Goal: Task Accomplishment & Management: Manage account settings

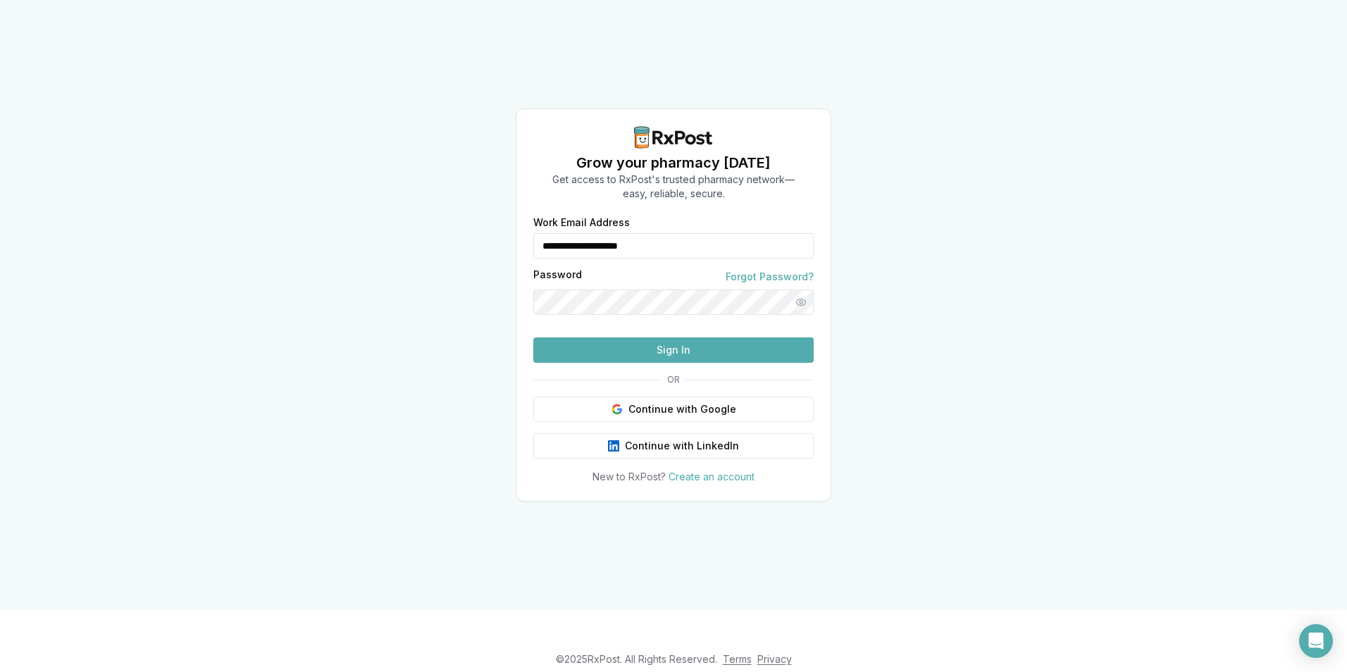
click at [700, 363] on button "Sign In" at bounding box center [673, 350] width 280 height 25
click at [698, 363] on button "Sign In" at bounding box center [673, 350] width 280 height 25
click at [698, 233] on input "**********" at bounding box center [673, 245] width 280 height 25
type input "**********"
drag, startPoint x: 782, startPoint y: 166, endPoint x: 786, endPoint y: 175, distance: 10.4
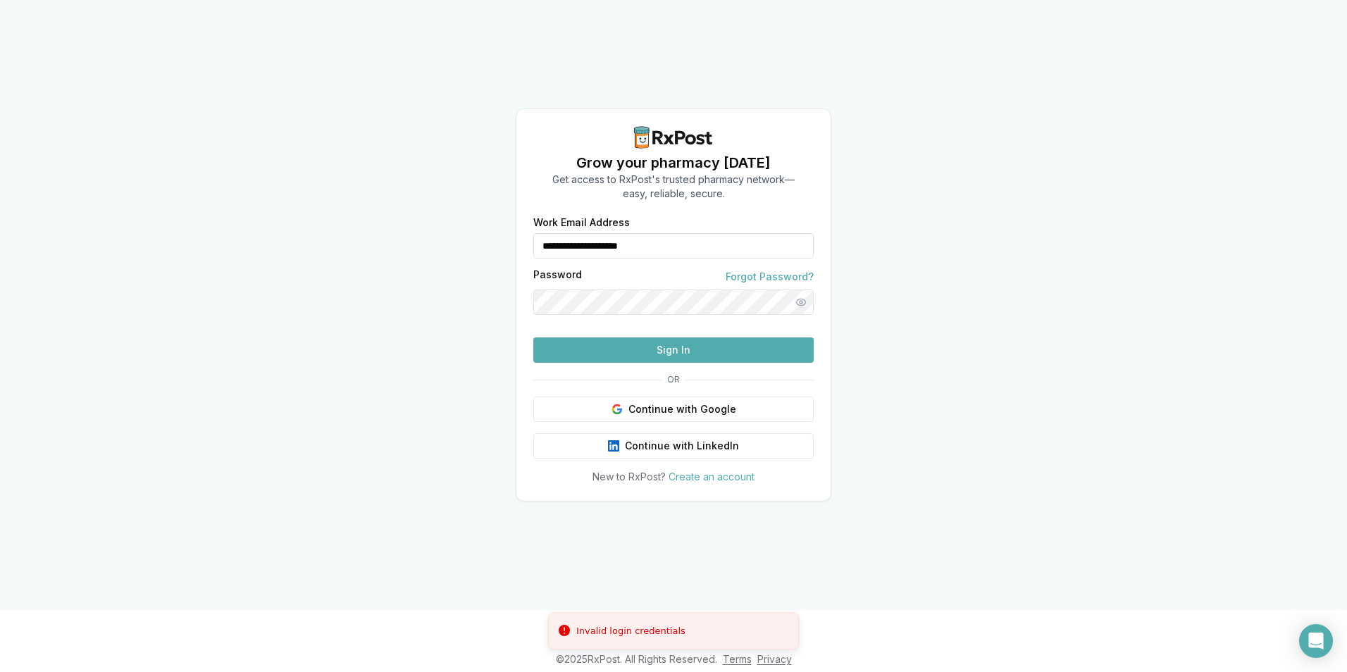
click at [782, 173] on p "Get access to RxPost's trusted pharmacy network— easy, reliable, secure." at bounding box center [673, 187] width 242 height 28
click at [711, 363] on button "Sign In" at bounding box center [673, 350] width 280 height 25
click at [347, 258] on div "**********" at bounding box center [673, 305] width 1347 height 610
click at [683, 363] on button "Sign In" at bounding box center [673, 350] width 280 height 25
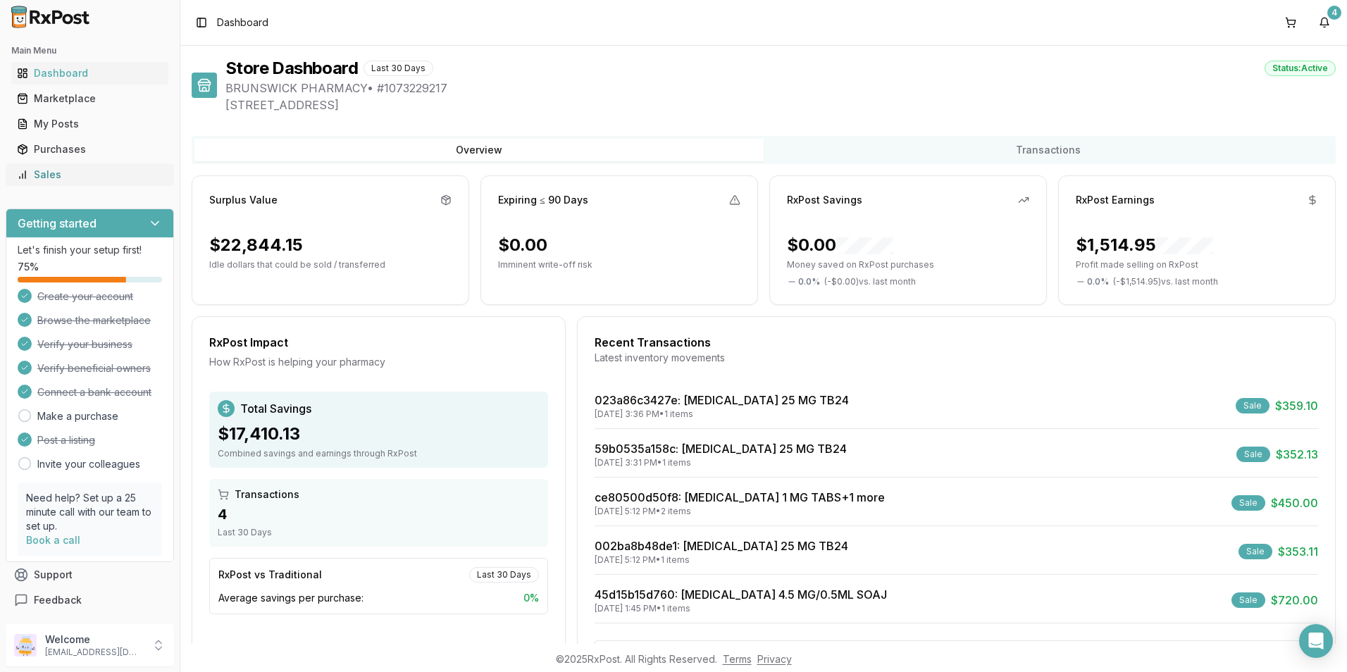
click at [42, 173] on div "Sales" at bounding box center [90, 175] width 146 height 14
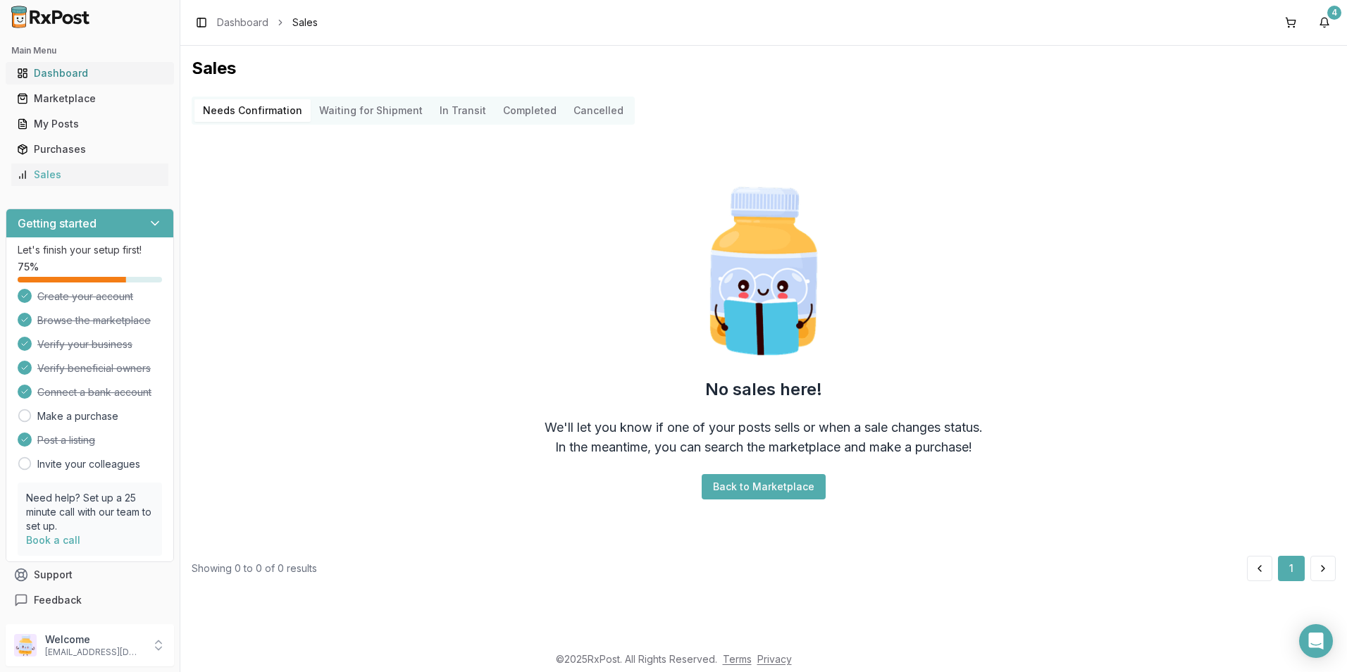
click at [74, 66] on div "Dashboard" at bounding box center [90, 73] width 146 height 14
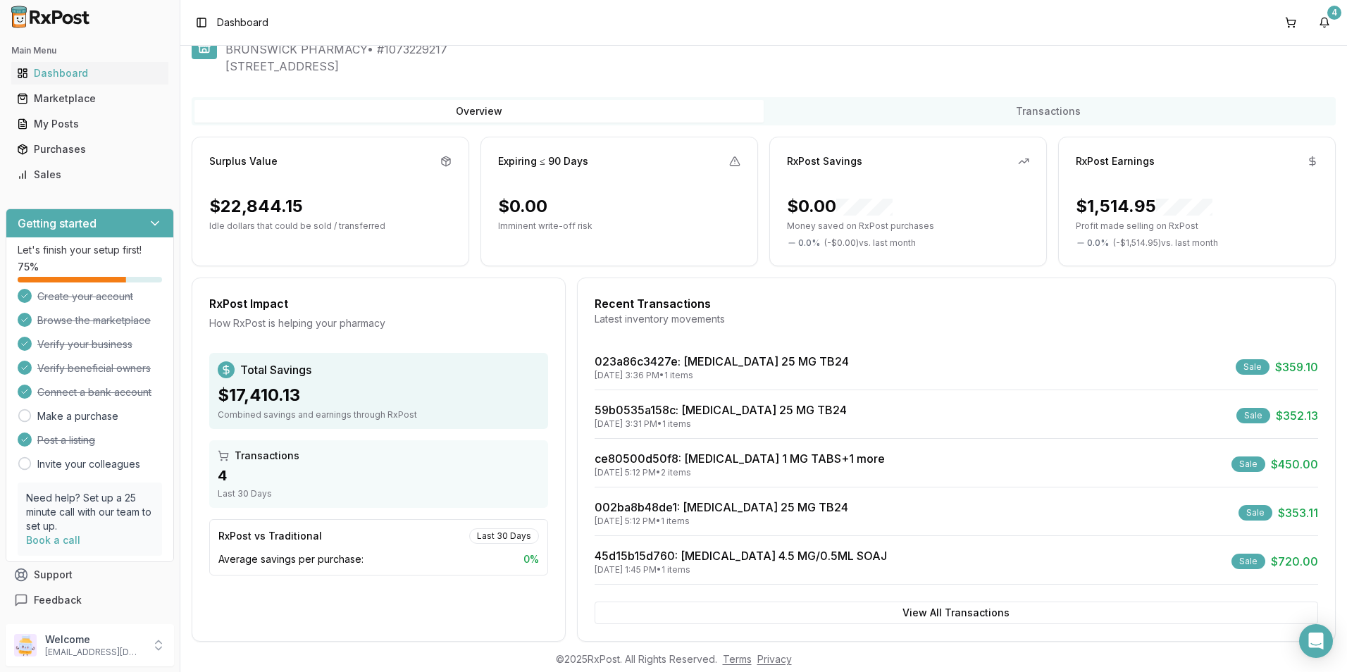
scroll to position [59, 0]
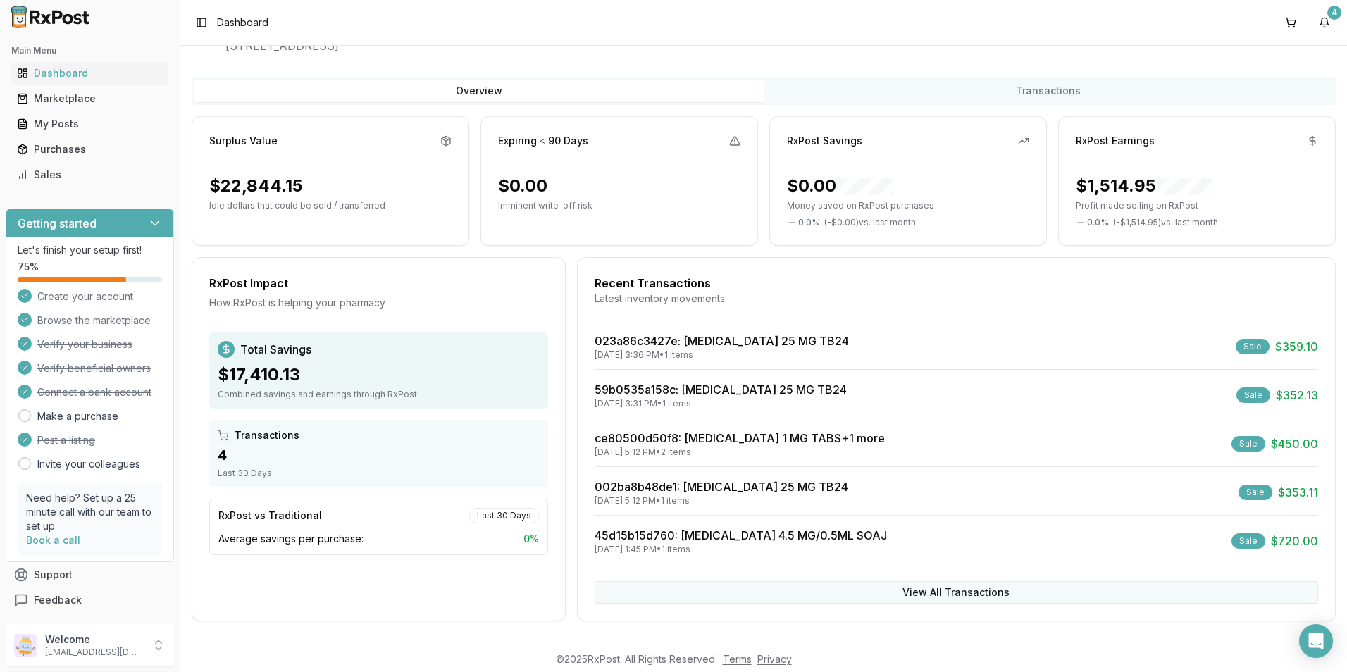
click at [984, 595] on button "View All Transactions" at bounding box center [957, 592] width 724 height 23
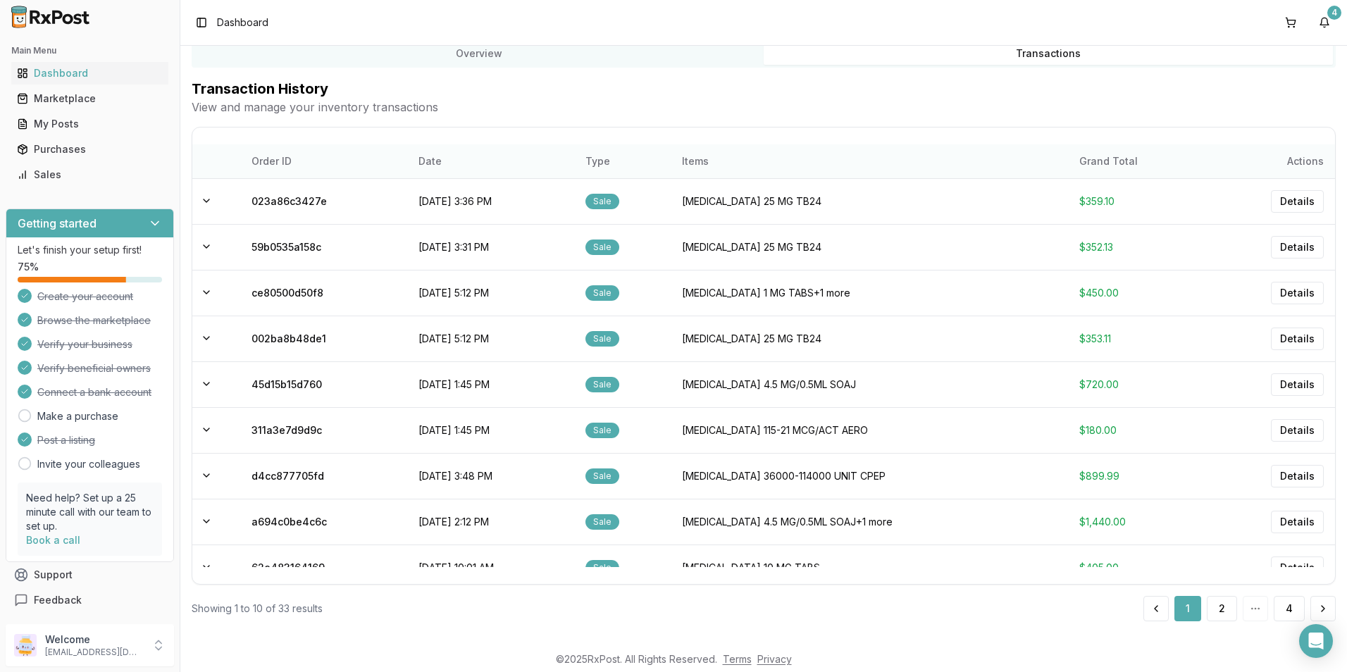
scroll to position [0, 0]
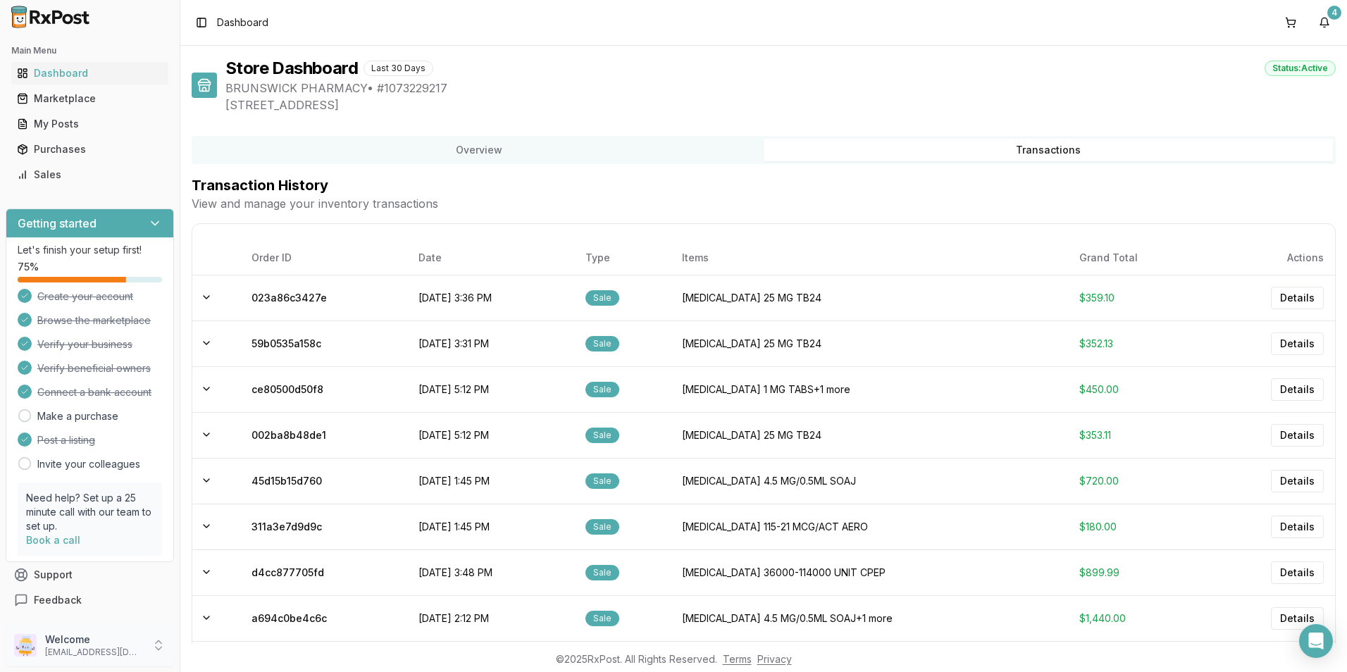
click at [89, 649] on p "[EMAIL_ADDRESS][DOMAIN_NAME]" at bounding box center [94, 652] width 98 height 11
click at [229, 654] on span "Sign Out" at bounding box center [256, 649] width 134 height 14
